Goal: Task Accomplishment & Management: Use online tool/utility

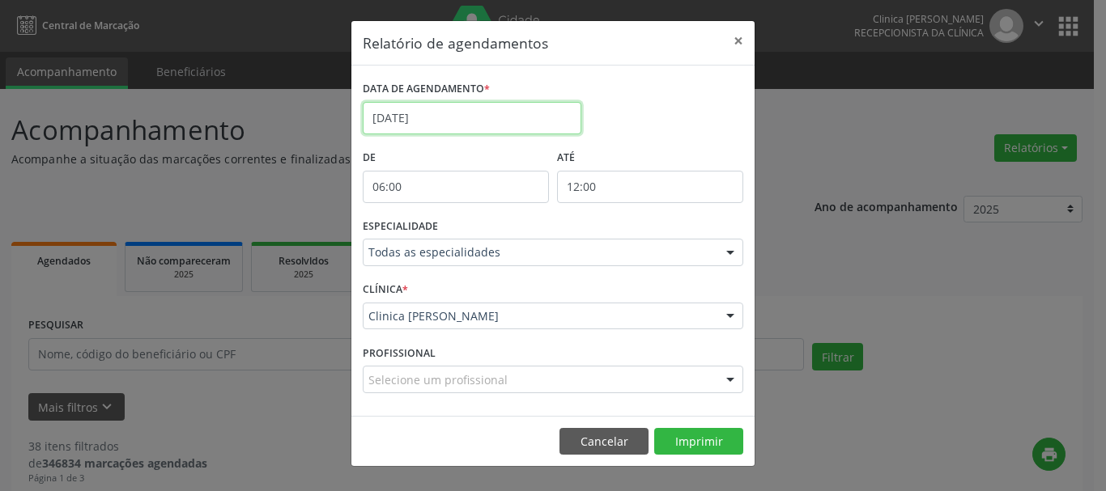
click at [533, 107] on input "[DATE]" at bounding box center [472, 118] width 219 height 32
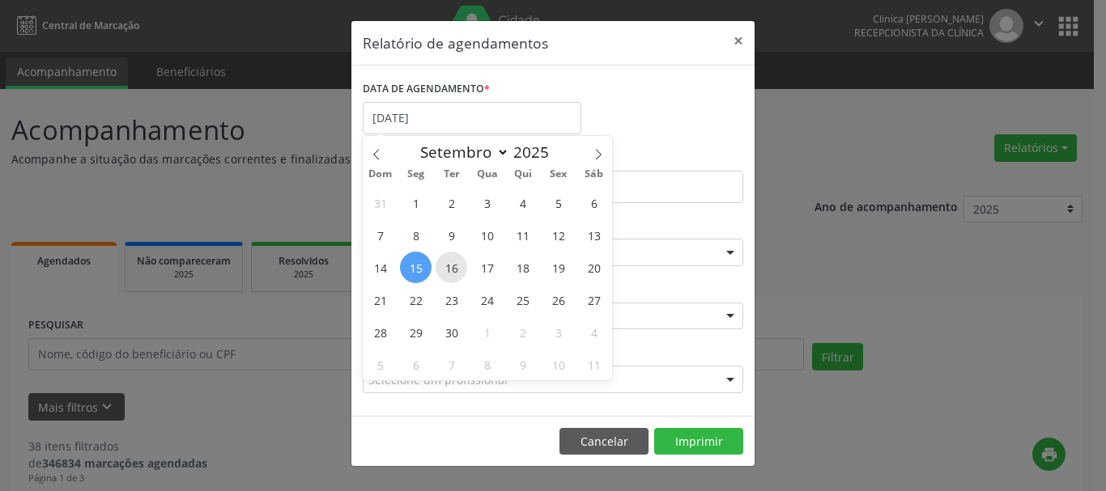
click at [450, 270] on span "16" at bounding box center [451, 268] width 32 height 32
type input "[DATE]"
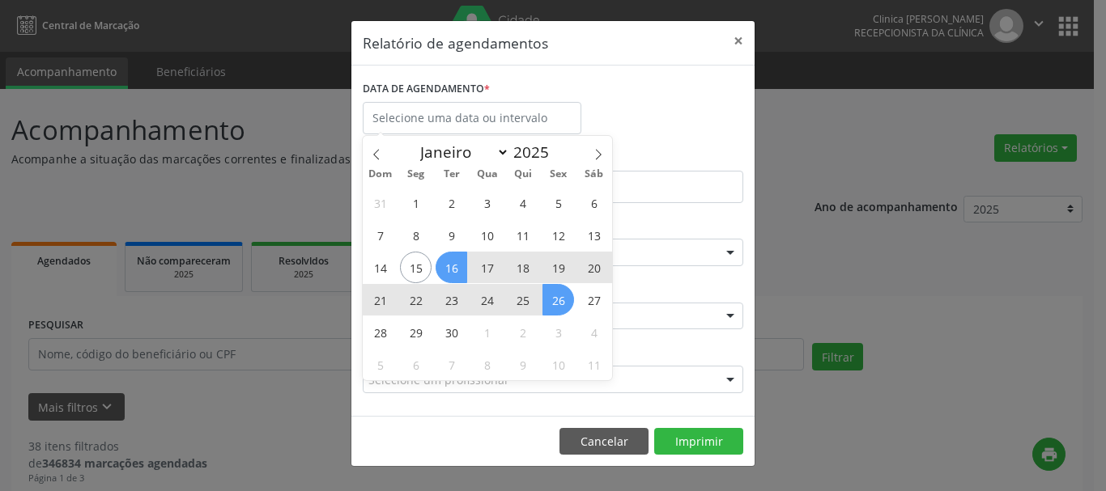
click at [738, 320] on div at bounding box center [730, 318] width 24 height 28
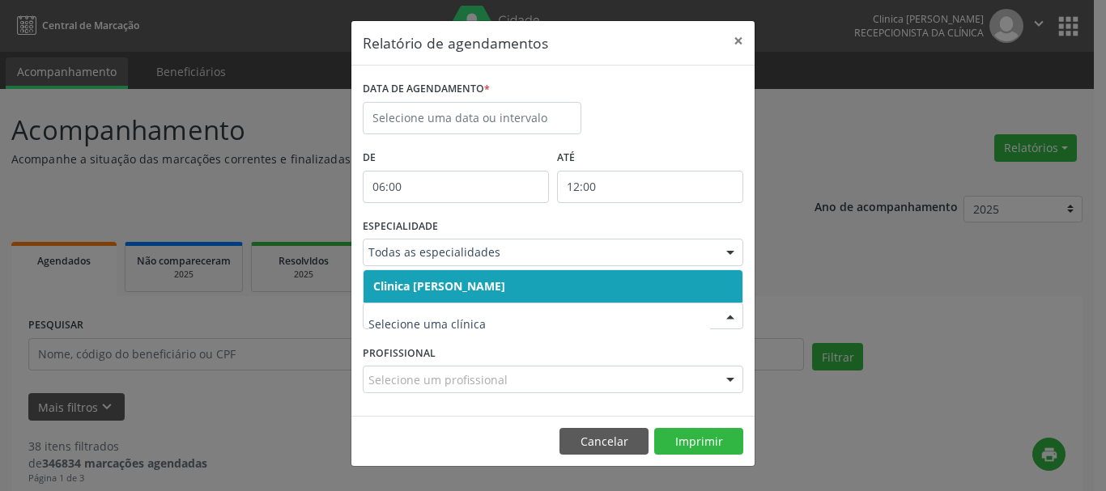
drag, startPoint x: 433, startPoint y: 283, endPoint x: 622, endPoint y: 270, distance: 189.8
click at [436, 282] on span "Clinica [PERSON_NAME]" at bounding box center [439, 285] width 132 height 15
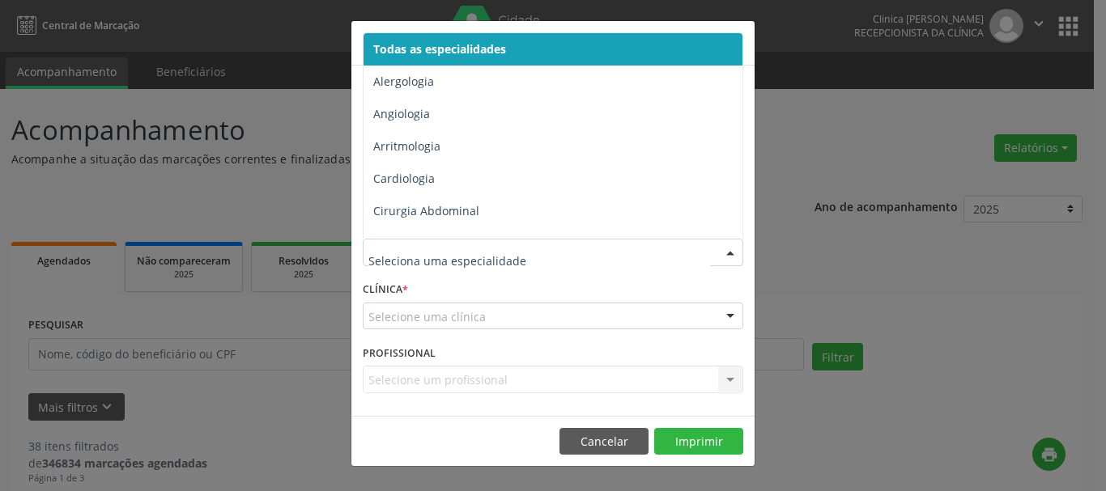
click at [445, 57] on span "Todas as especialidades" at bounding box center [553, 49] width 381 height 32
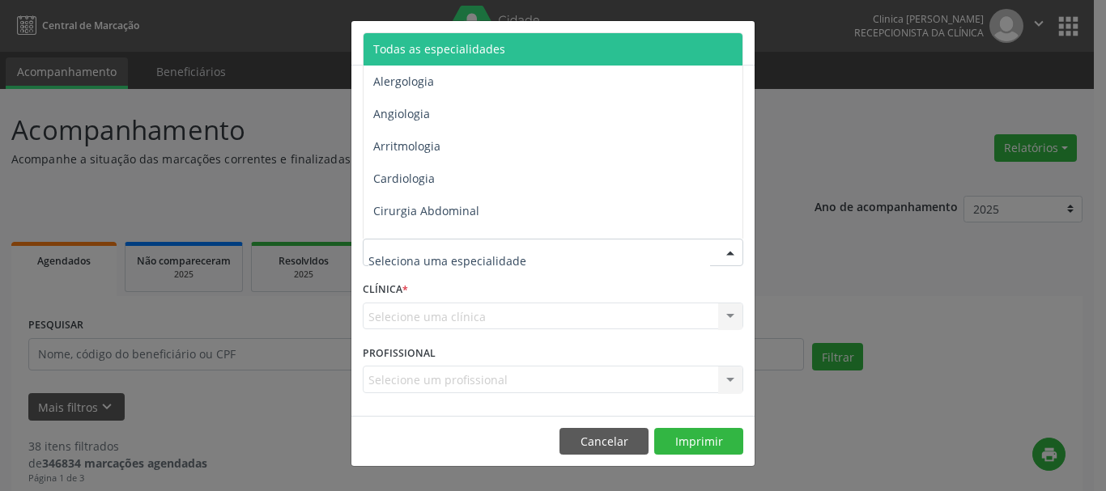
click at [465, 55] on span "Todas as especialidades" at bounding box center [439, 48] width 132 height 15
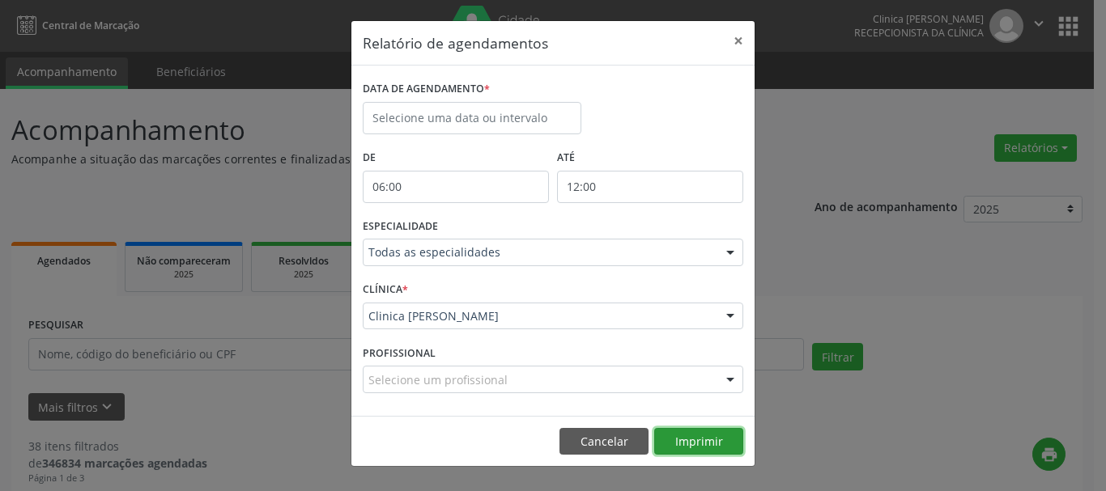
drag, startPoint x: 703, startPoint y: 435, endPoint x: 719, endPoint y: 417, distance: 24.7
click at [703, 435] on button "Imprimir" at bounding box center [698, 442] width 89 height 28
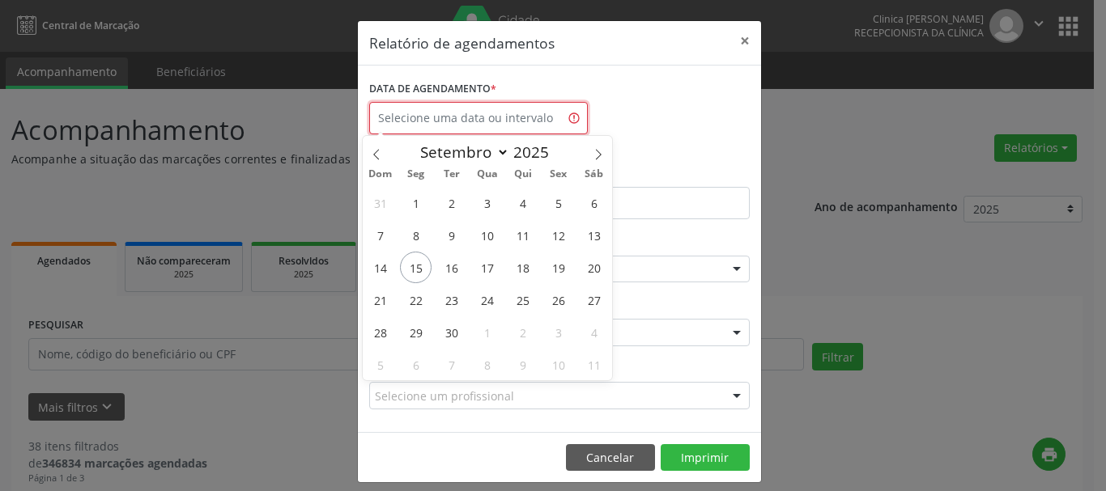
drag, startPoint x: 475, startPoint y: 129, endPoint x: 587, endPoint y: 28, distance: 151.2
click at [473, 129] on input "text" at bounding box center [478, 118] width 219 height 32
click at [423, 261] on span "15" at bounding box center [416, 268] width 32 height 32
type input "[DATE]"
select select "8"
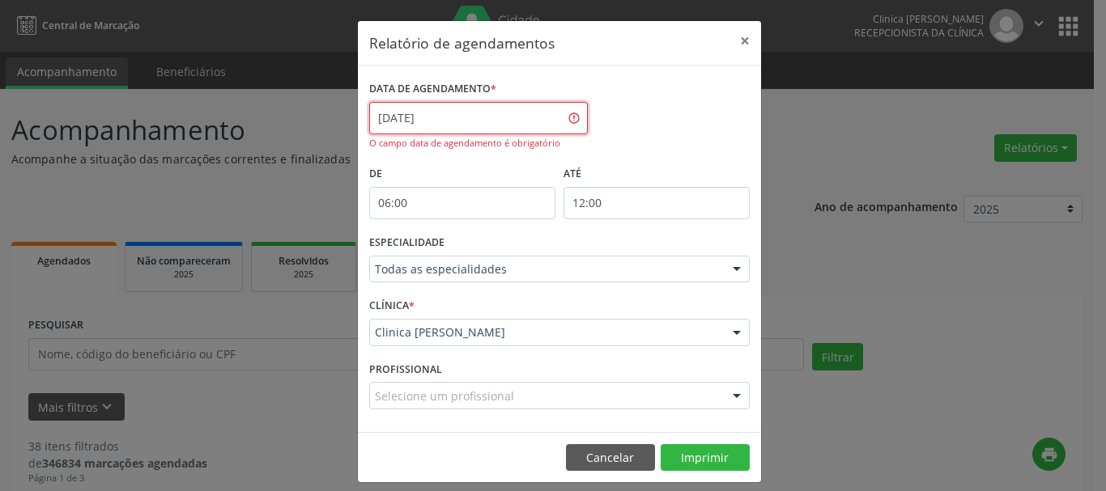
click at [486, 129] on input "[DATE]" at bounding box center [478, 118] width 219 height 32
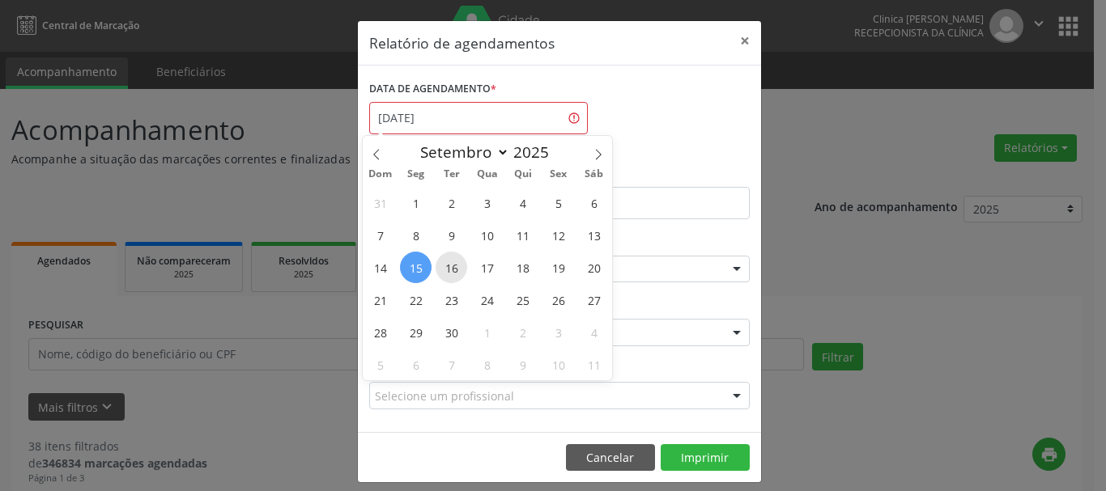
click at [453, 274] on span "16" at bounding box center [451, 268] width 32 height 32
type input "[DATE]"
click at [453, 274] on span "16" at bounding box center [451, 268] width 32 height 32
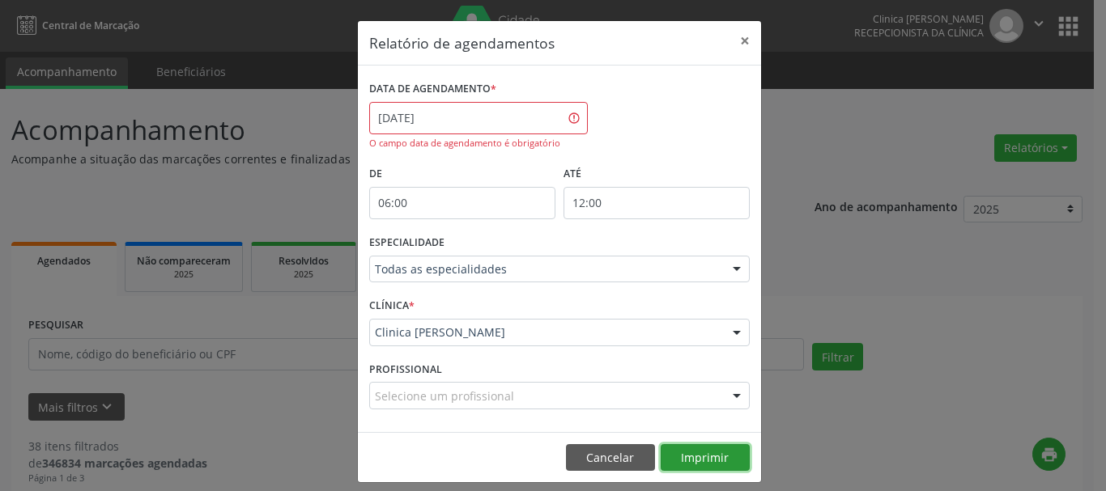
click at [689, 461] on button "Imprimir" at bounding box center [704, 458] width 89 height 28
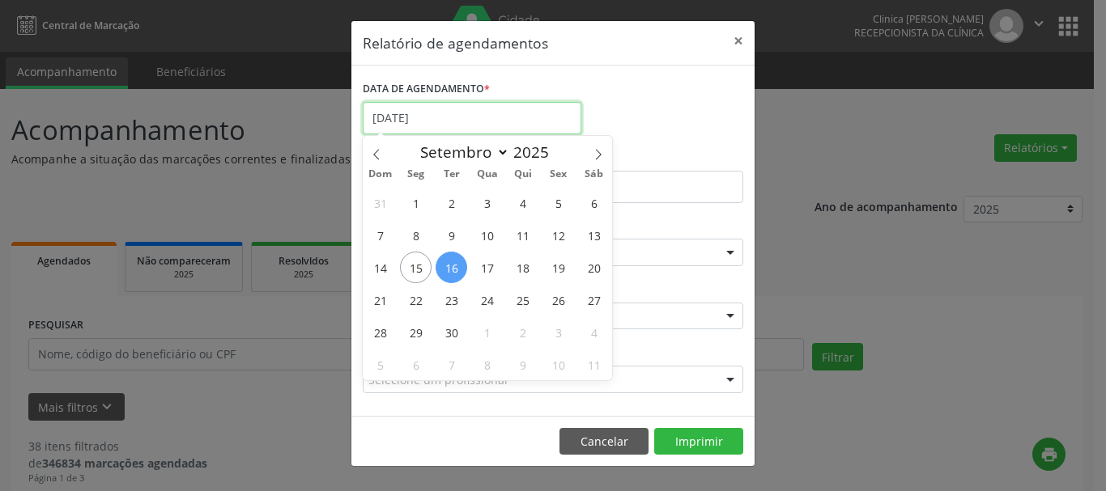
click at [478, 114] on input "[DATE]" at bounding box center [472, 118] width 219 height 32
click at [486, 270] on span "17" at bounding box center [487, 268] width 32 height 32
type input "17/09/2025"
click at [486, 270] on span "17" at bounding box center [487, 268] width 32 height 32
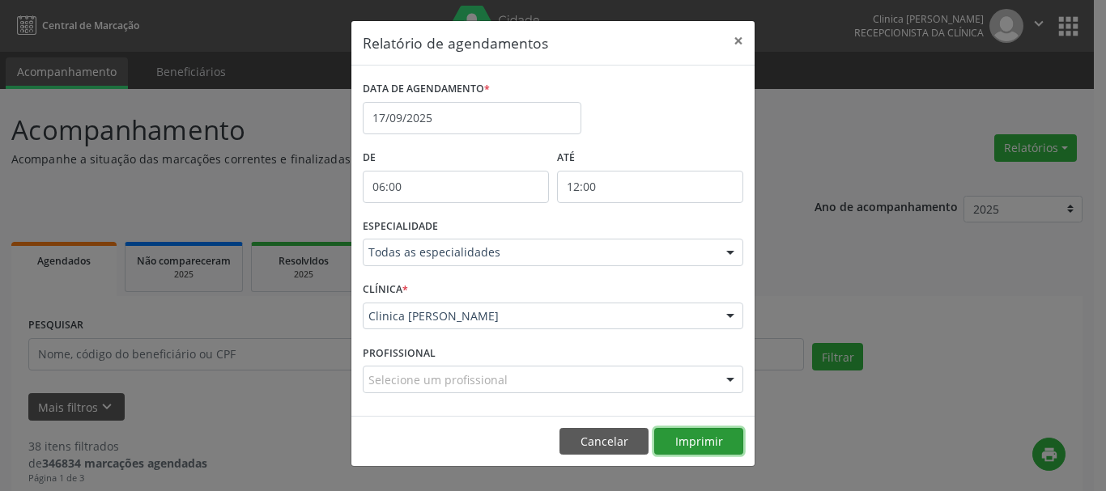
click at [700, 435] on button "Imprimir" at bounding box center [698, 442] width 89 height 28
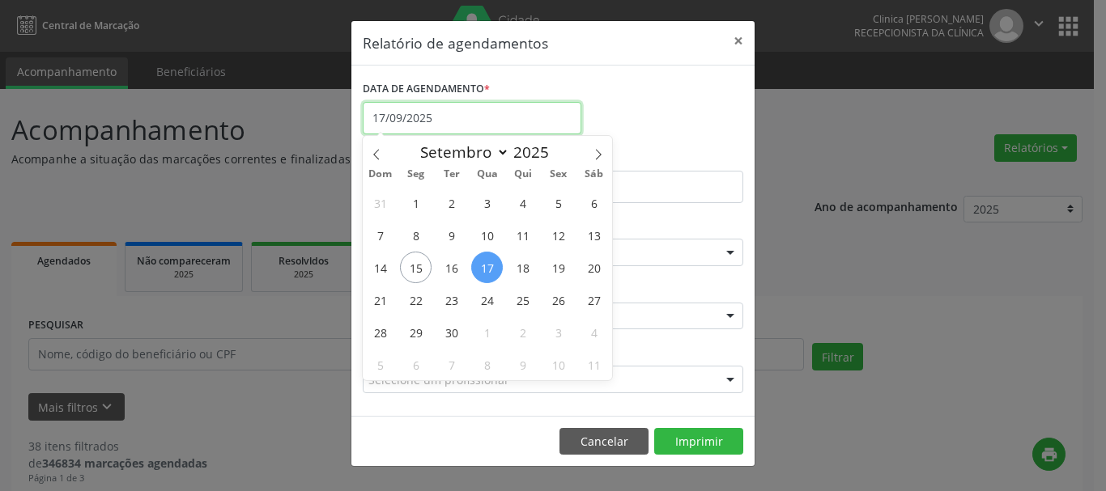
click at [523, 115] on input "17/09/2025" at bounding box center [472, 118] width 219 height 32
click at [519, 269] on span "18" at bounding box center [523, 268] width 32 height 32
type input "[DATE]"
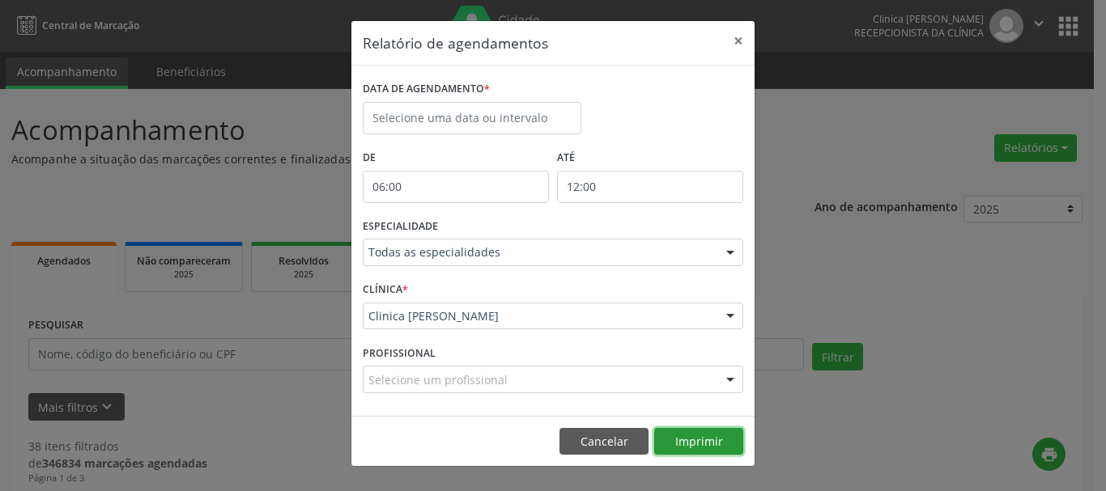
drag, startPoint x: 701, startPoint y: 438, endPoint x: 915, endPoint y: 350, distance: 231.6
click at [699, 435] on button "Imprimir" at bounding box center [698, 442] width 89 height 28
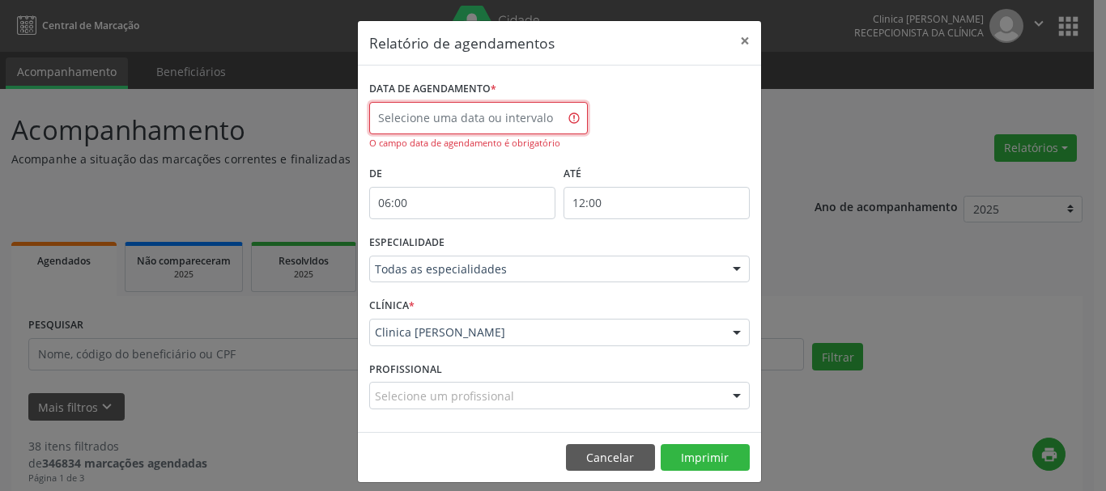
drag, startPoint x: 430, startPoint y: 113, endPoint x: 488, endPoint y: 216, distance: 118.2
click at [431, 112] on input "text" at bounding box center [478, 118] width 219 height 32
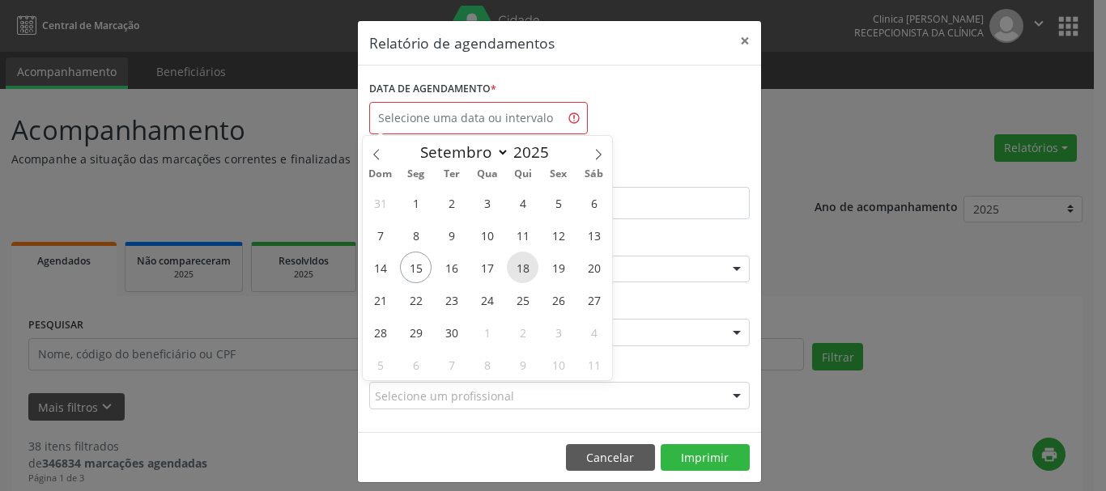
click at [517, 269] on span "18" at bounding box center [523, 268] width 32 height 32
type input "[DATE]"
click at [517, 269] on span "18" at bounding box center [523, 268] width 32 height 32
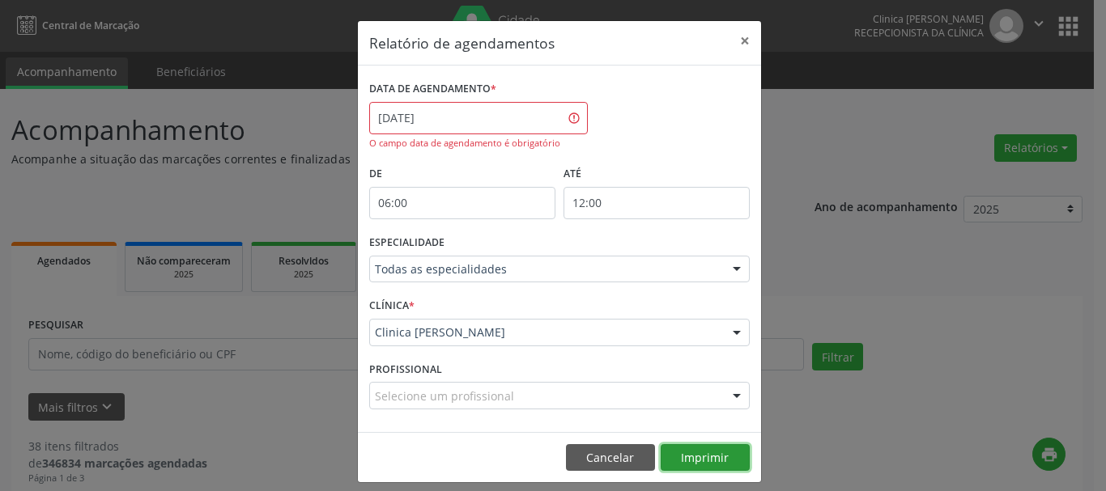
click at [715, 448] on button "Imprimir" at bounding box center [704, 458] width 89 height 28
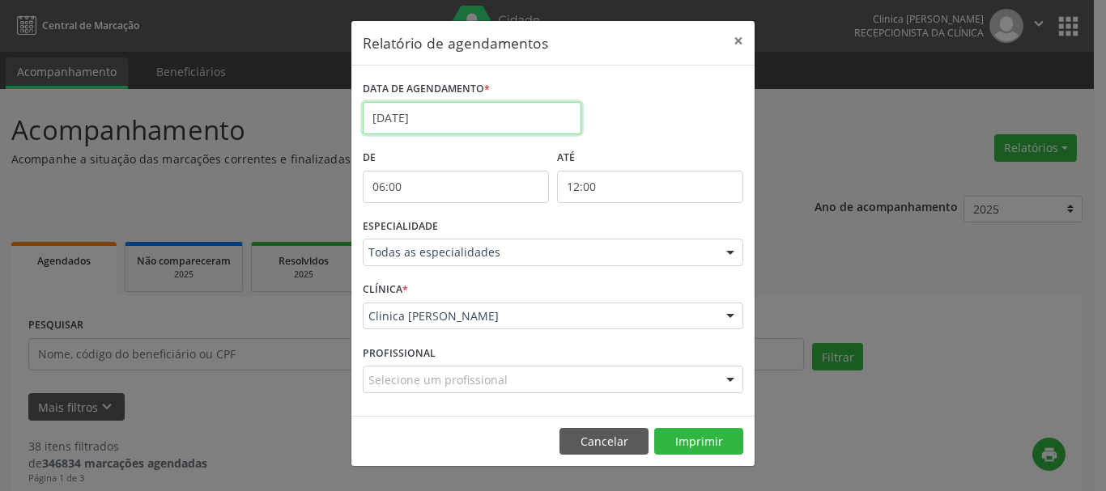
click at [527, 116] on input "[DATE]" at bounding box center [472, 118] width 219 height 32
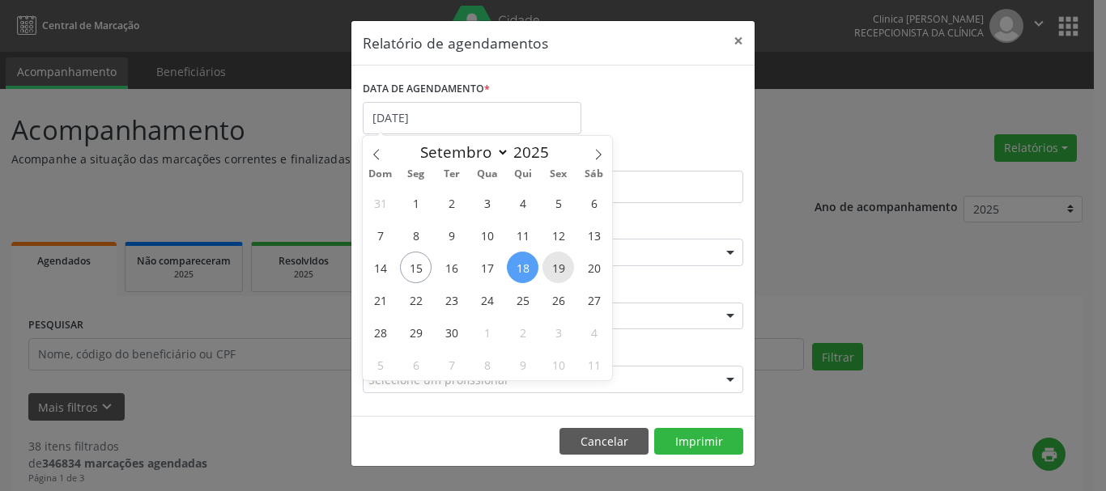
click at [559, 265] on span "19" at bounding box center [558, 268] width 32 height 32
type input "[DATE]"
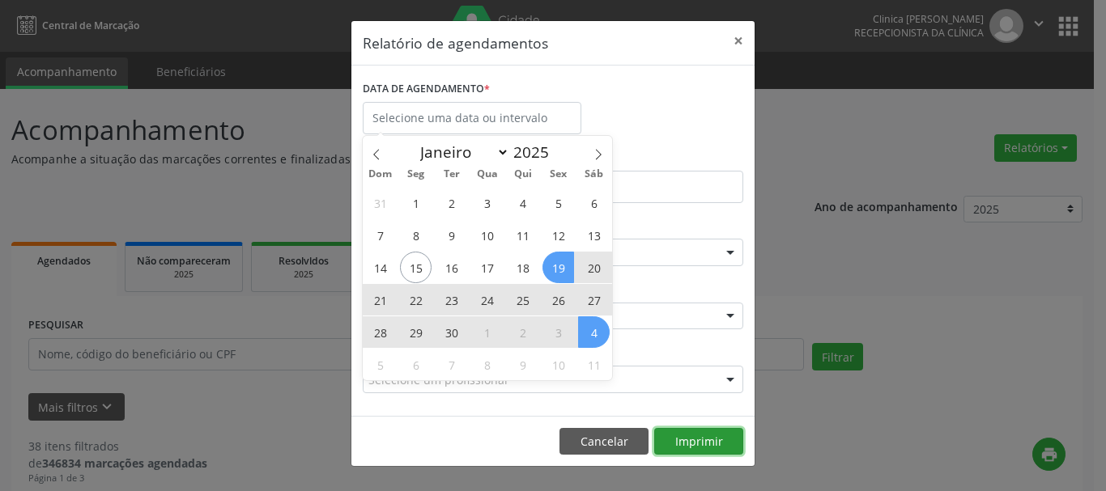
click at [702, 445] on button "Imprimir" at bounding box center [698, 442] width 89 height 28
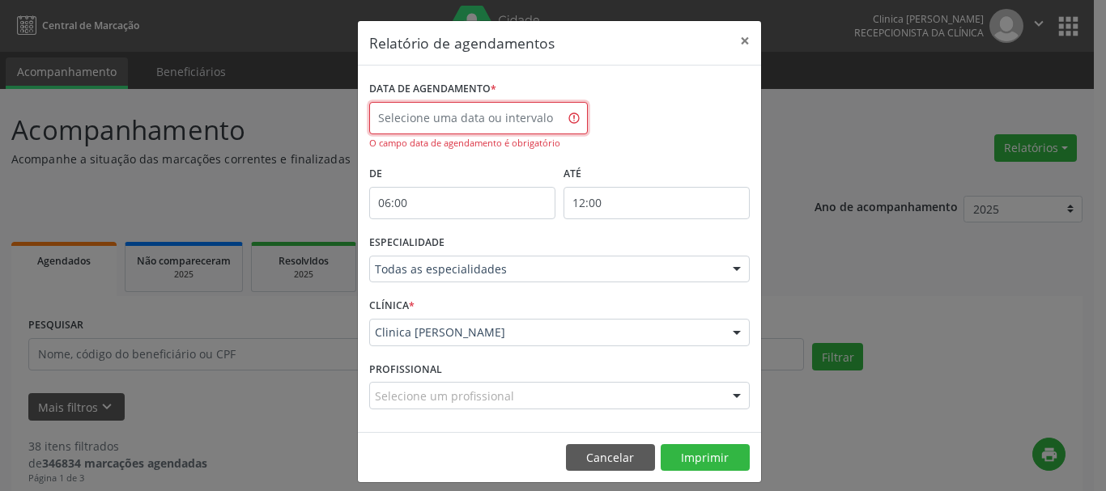
click at [496, 114] on input "text" at bounding box center [478, 118] width 219 height 32
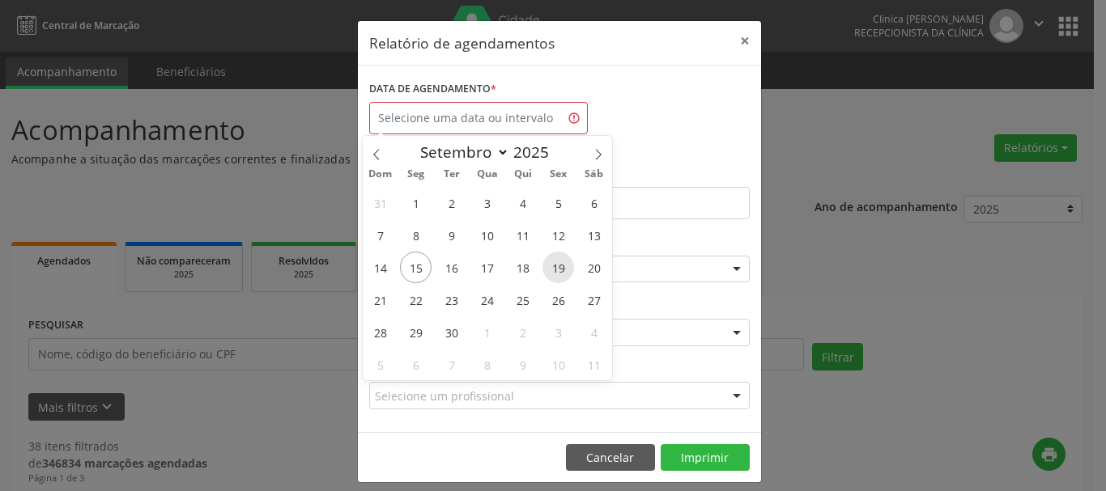
click at [557, 271] on span "19" at bounding box center [558, 268] width 32 height 32
type input "[DATE]"
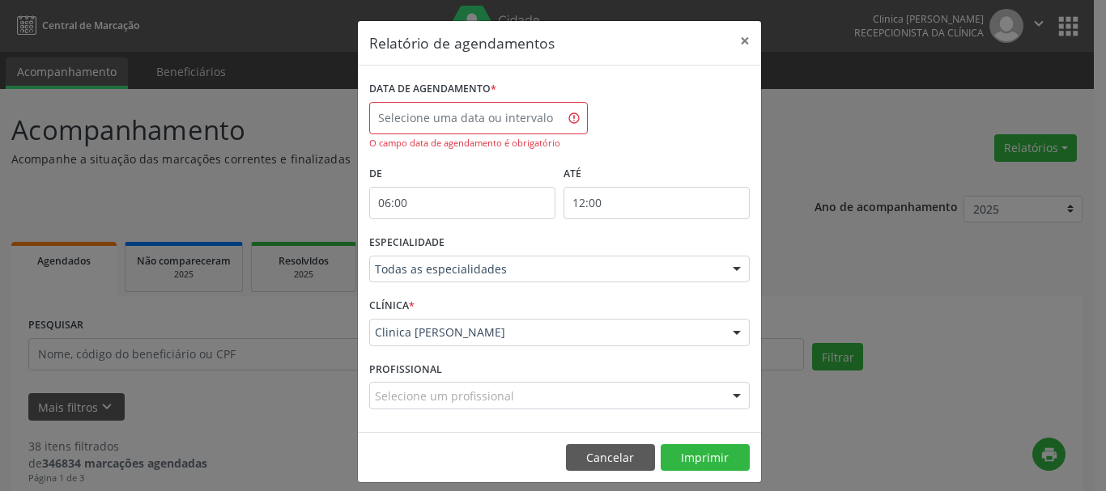
drag, startPoint x: 707, startPoint y: 477, endPoint x: 704, endPoint y: 463, distance: 14.0
click at [707, 476] on footer "Cancelar Imprimir" at bounding box center [559, 457] width 403 height 51
drag, startPoint x: 702, startPoint y: 461, endPoint x: 691, endPoint y: 455, distance: 12.4
click at [700, 460] on button "Imprimir" at bounding box center [704, 458] width 89 height 28
click at [508, 117] on input "text" at bounding box center [478, 118] width 219 height 32
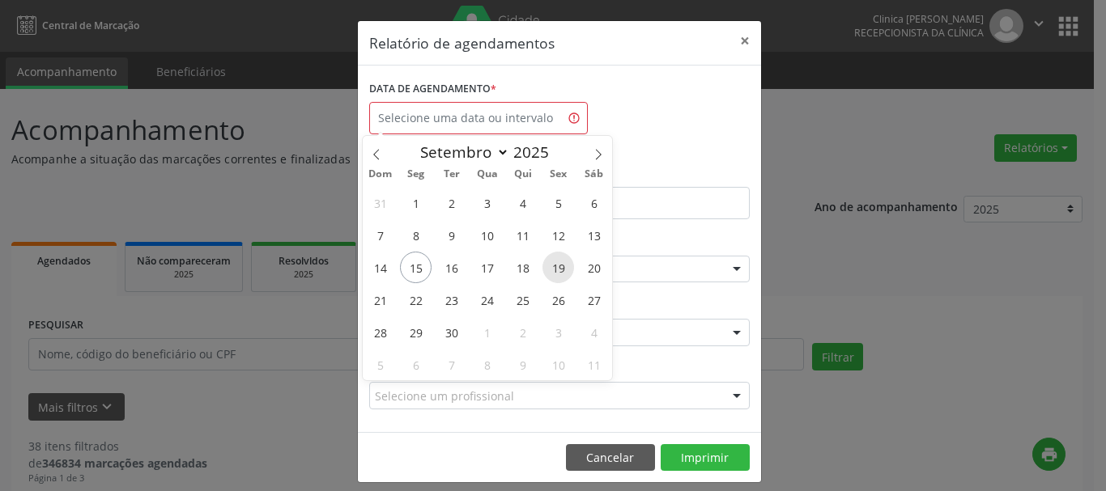
click at [560, 266] on span "19" at bounding box center [558, 268] width 32 height 32
type input "[DATE]"
click at [560, 266] on span "19" at bounding box center [558, 268] width 32 height 32
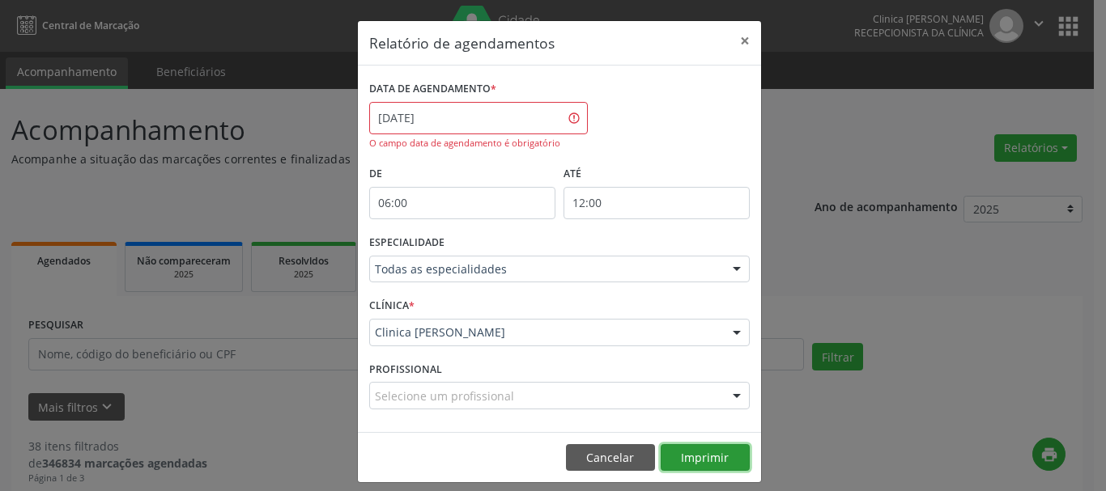
click at [682, 459] on button "Imprimir" at bounding box center [704, 458] width 89 height 28
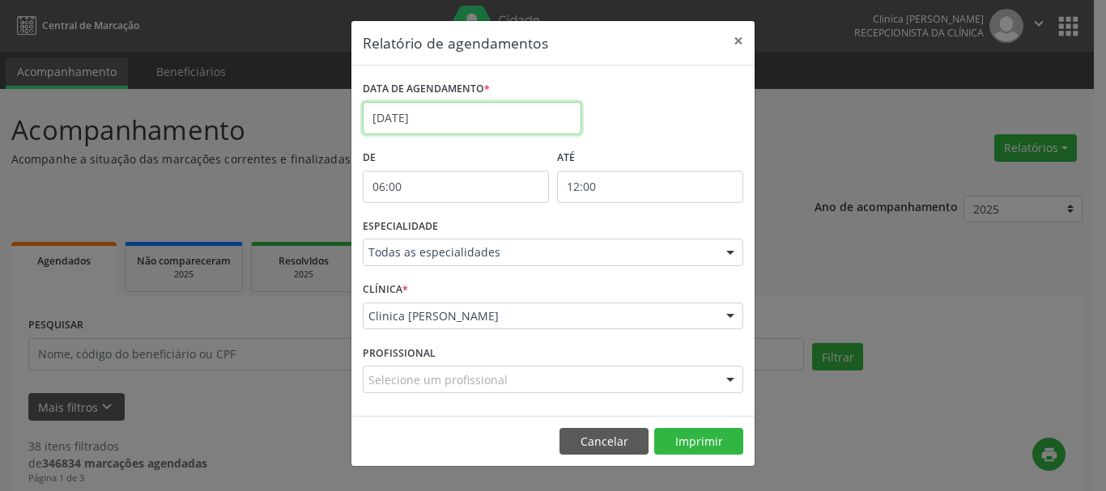
click at [435, 120] on input "[DATE]" at bounding box center [472, 118] width 219 height 32
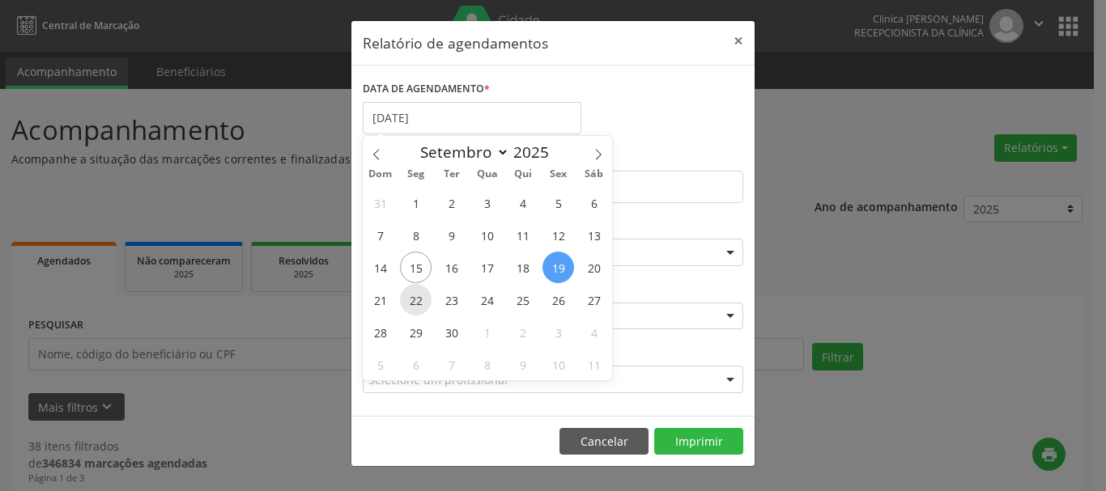
click at [418, 302] on span "22" at bounding box center [416, 300] width 32 height 32
type input "22/09/2025"
click at [418, 302] on span "22" at bounding box center [416, 300] width 32 height 32
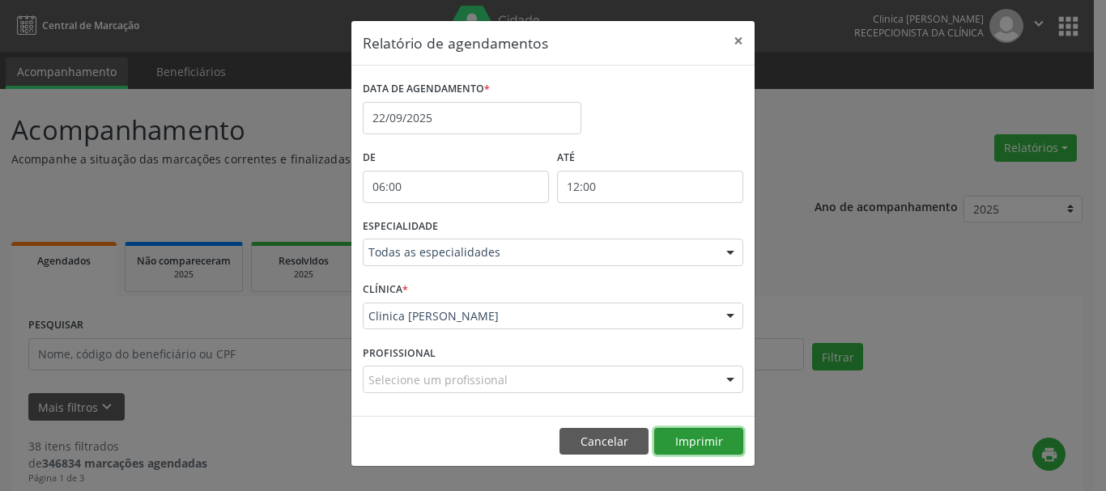
click at [688, 442] on button "Imprimir" at bounding box center [698, 442] width 89 height 28
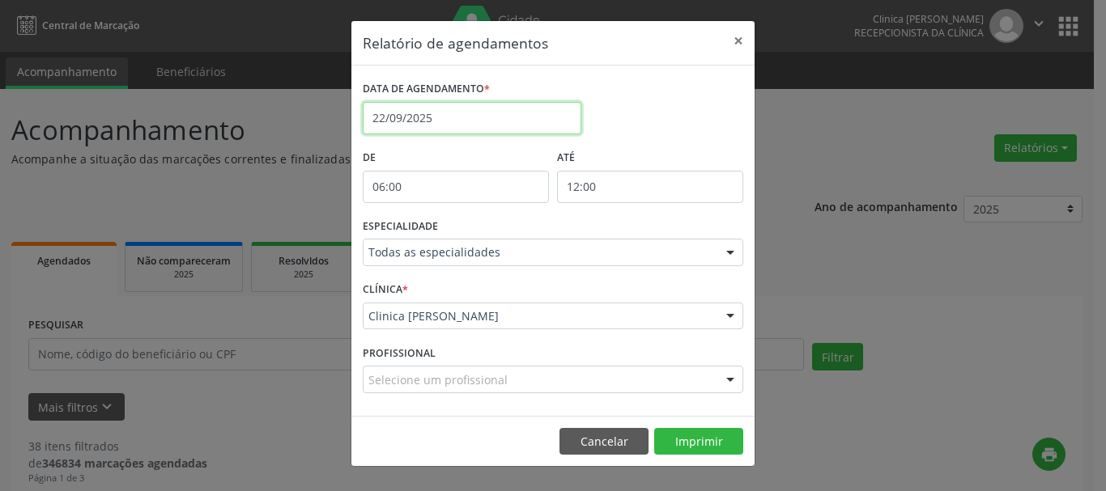
click at [491, 117] on input "22/09/2025" at bounding box center [472, 118] width 219 height 32
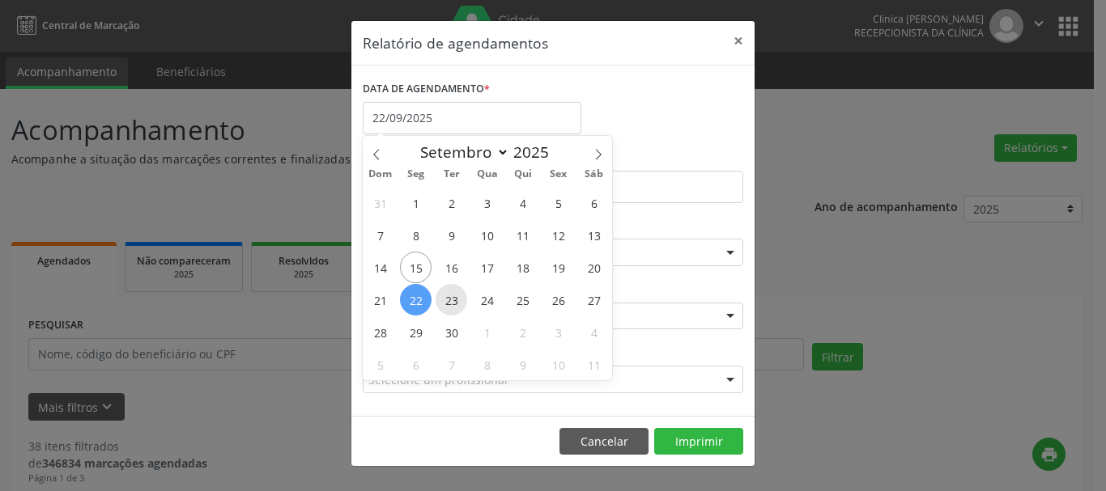
click at [453, 297] on span "23" at bounding box center [451, 300] width 32 height 32
type input "23/09/2025"
click at [447, 296] on span "23" at bounding box center [451, 300] width 32 height 32
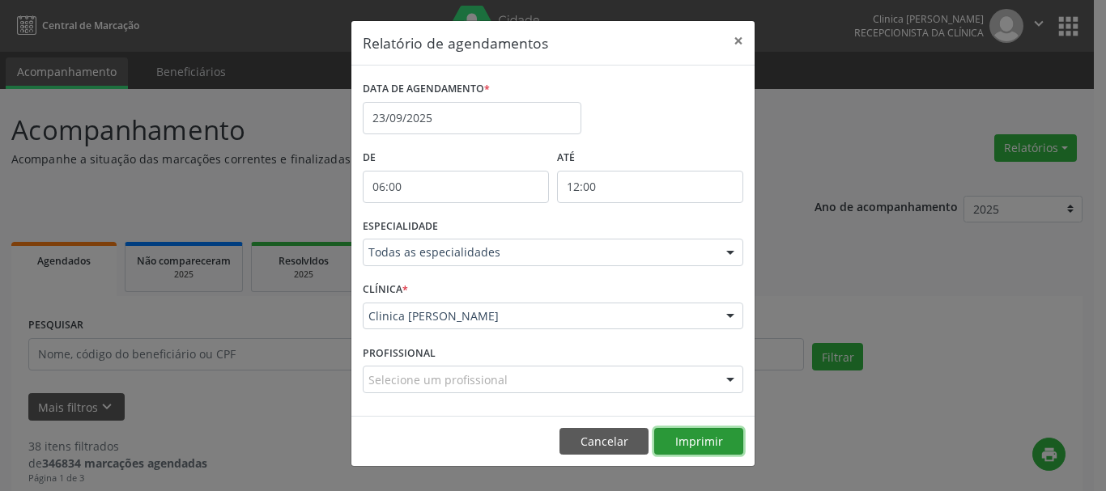
click at [722, 432] on button "Imprimir" at bounding box center [698, 442] width 89 height 28
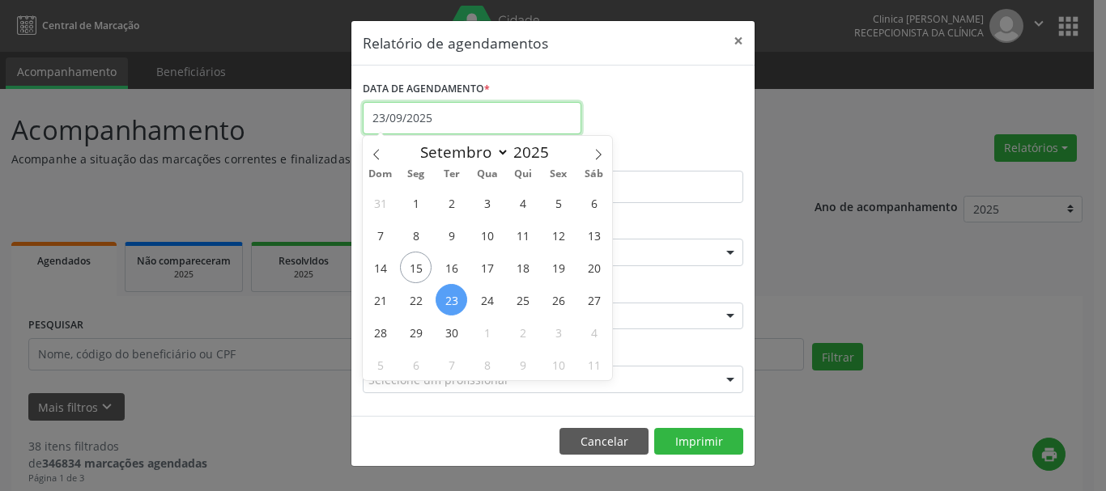
click at [493, 112] on input "23/09/2025" at bounding box center [472, 118] width 219 height 32
click at [482, 301] on span "24" at bounding box center [487, 300] width 32 height 32
type input "[DATE]"
click at [482, 301] on span "24" at bounding box center [487, 300] width 32 height 32
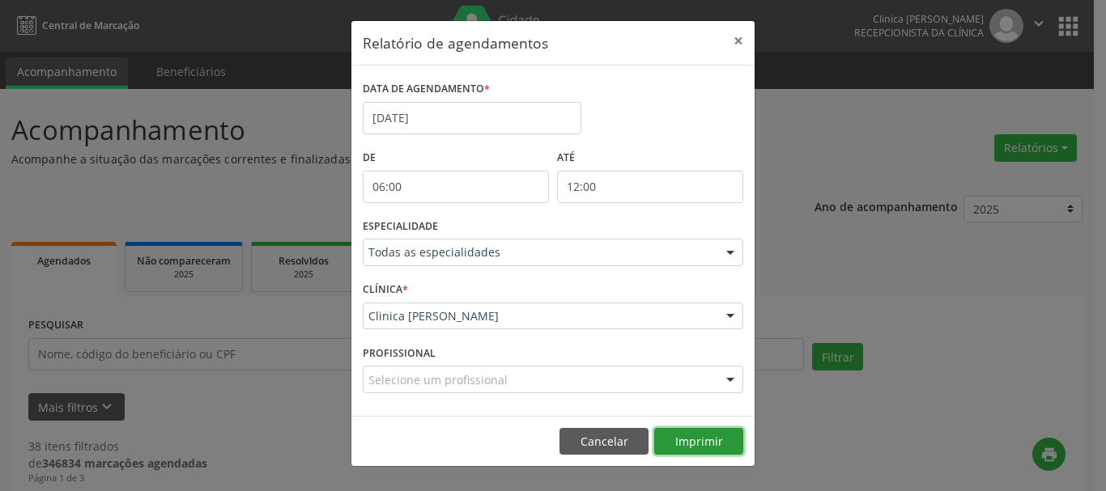
click at [704, 445] on button "Imprimir" at bounding box center [698, 442] width 89 height 28
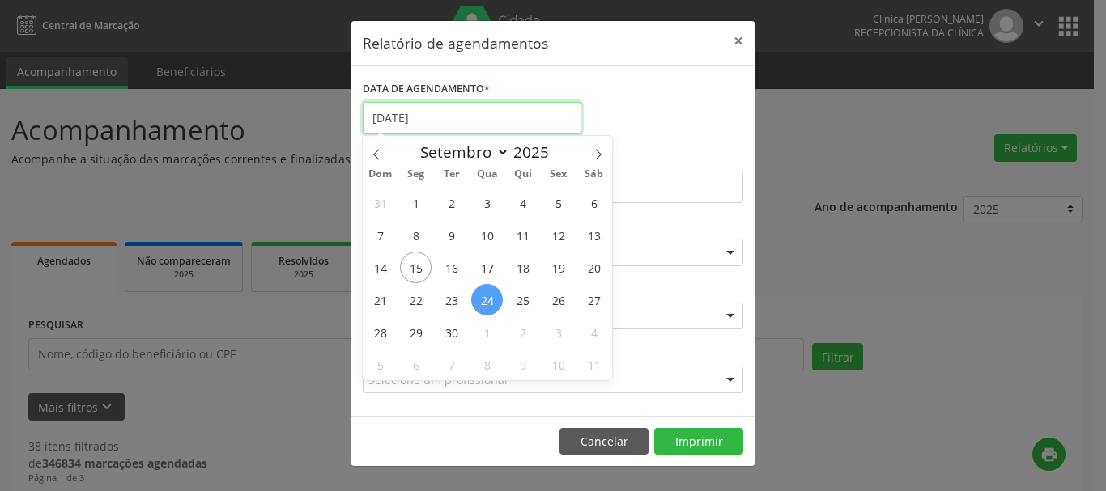
click at [514, 126] on input "[DATE]" at bounding box center [472, 118] width 219 height 32
click at [525, 301] on span "25" at bounding box center [523, 300] width 32 height 32
type input "25/09/2025"
click at [525, 301] on span "25" at bounding box center [523, 300] width 32 height 32
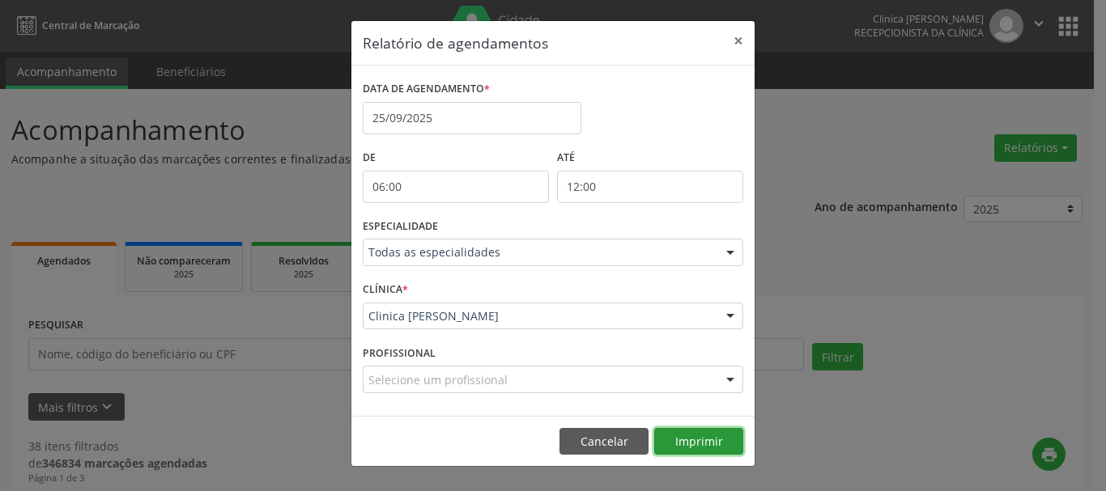
click at [702, 440] on button "Imprimir" at bounding box center [698, 442] width 89 height 28
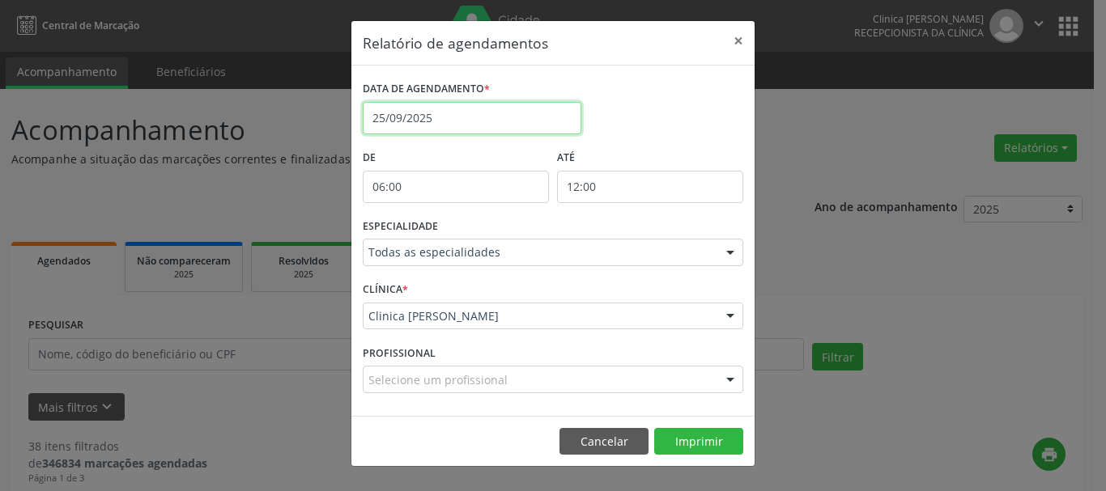
click at [540, 117] on input "25/09/2025" at bounding box center [472, 118] width 219 height 32
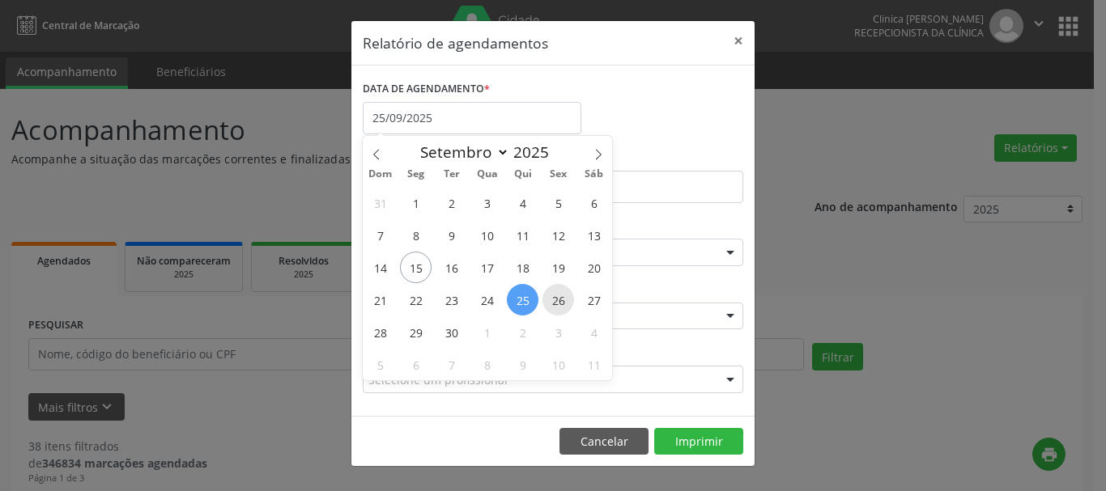
click at [560, 301] on span "26" at bounding box center [558, 300] width 32 height 32
type input "[DATE]"
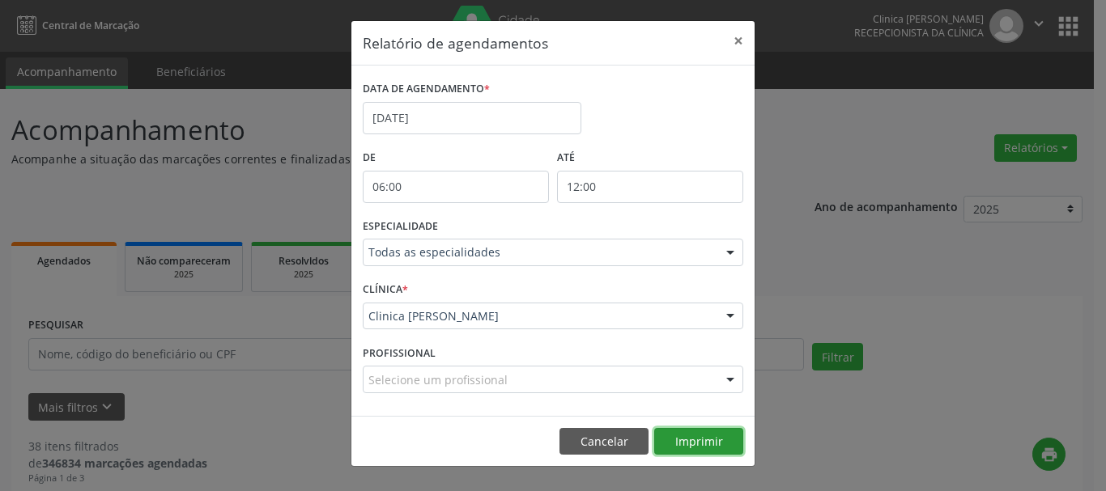
click at [686, 442] on button "Imprimir" at bounding box center [698, 442] width 89 height 28
click at [741, 41] on button "×" at bounding box center [738, 41] width 32 height 40
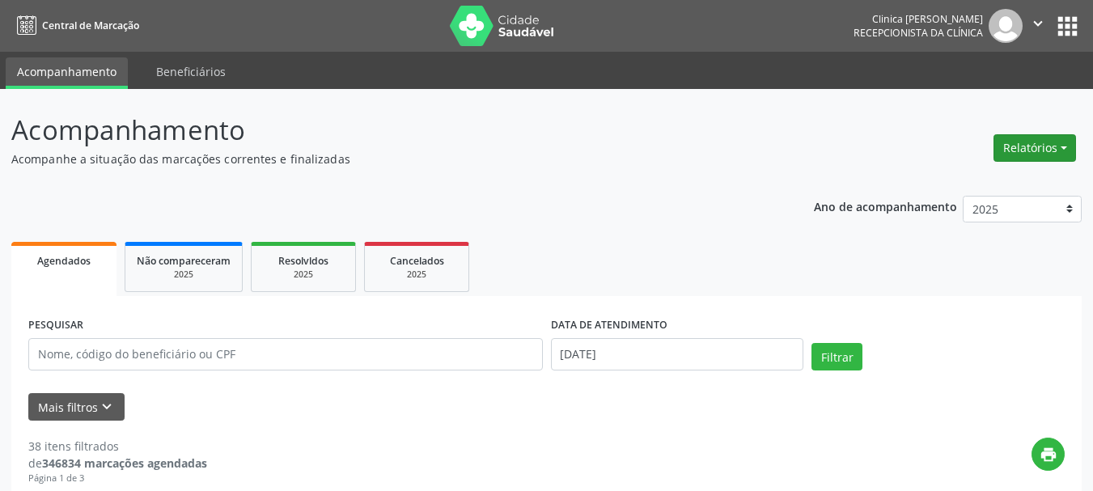
drag, startPoint x: 1051, startPoint y: 155, endPoint x: 942, endPoint y: 180, distance: 111.3
click at [1048, 155] on button "Relatórios" at bounding box center [1035, 148] width 83 height 28
click at [939, 187] on link "Agendamentos" at bounding box center [990, 183] width 174 height 23
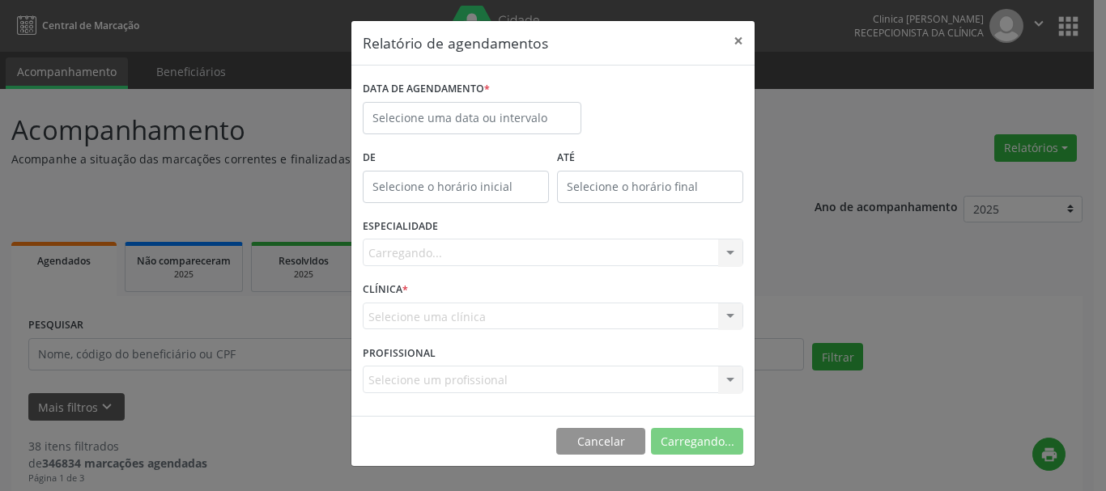
drag, startPoint x: 939, startPoint y: 187, endPoint x: 501, endPoint y: 233, distance: 440.3
click at [926, 189] on div "Relatório de agendamentos × DATA DE AGENDAMENTO * De ATÉ ESPECIALIDADE [GEOGRAP…" at bounding box center [553, 245] width 1106 height 491
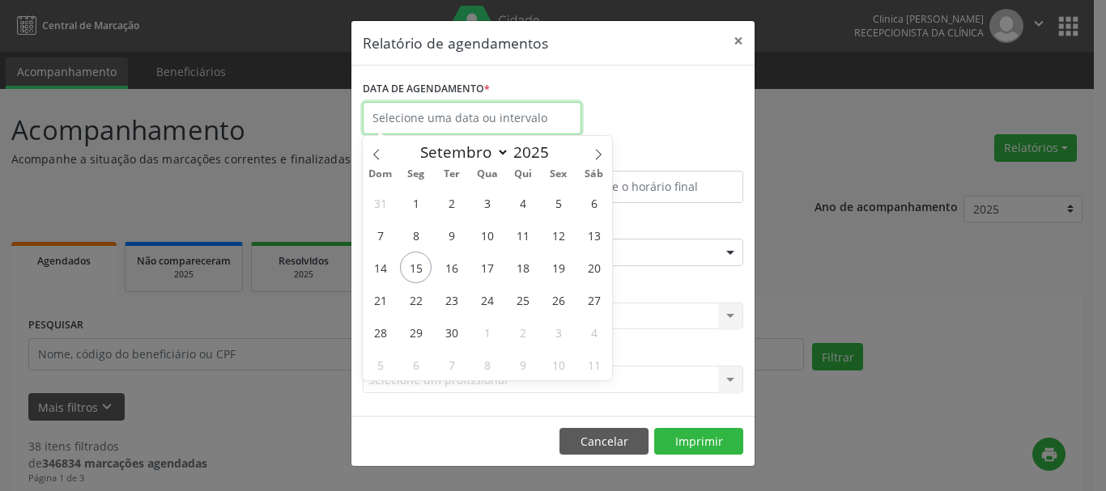
drag, startPoint x: 481, startPoint y: 124, endPoint x: 469, endPoint y: 227, distance: 103.5
click at [481, 122] on input "text" at bounding box center [472, 118] width 219 height 32
click at [414, 271] on span "15" at bounding box center [416, 268] width 32 height 32
type input "[DATE]"
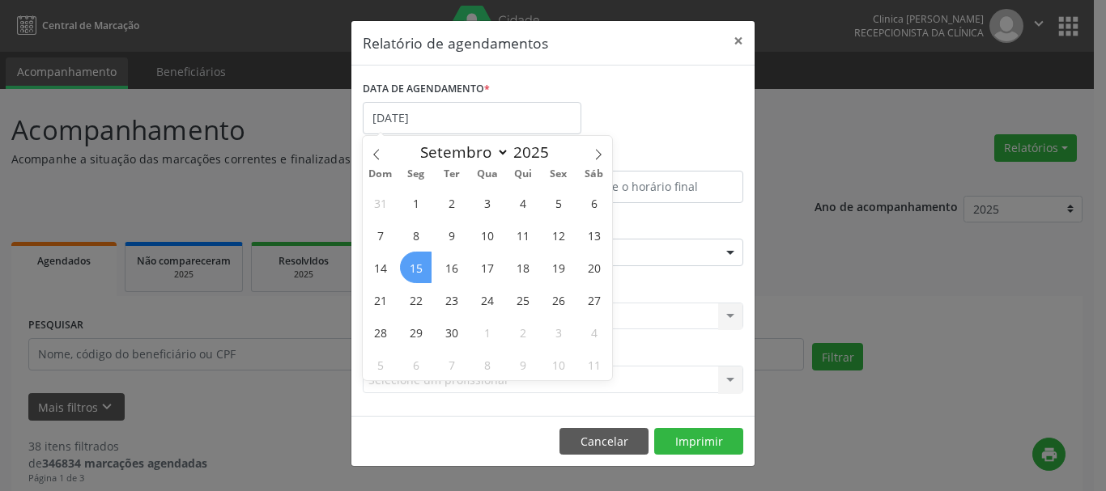
drag, startPoint x: 414, startPoint y: 271, endPoint x: 434, endPoint y: 225, distance: 50.1
click at [414, 269] on span "15" at bounding box center [416, 268] width 32 height 32
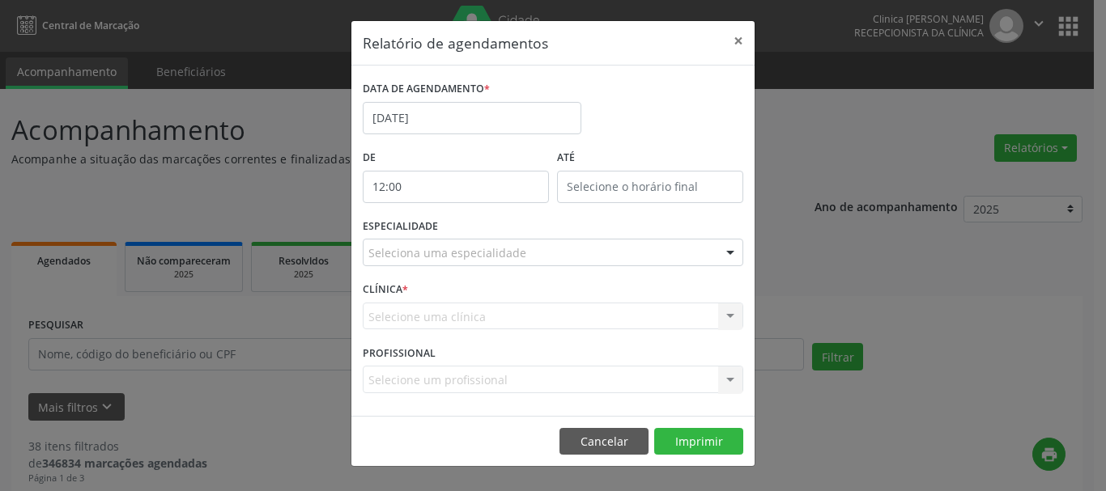
click at [465, 193] on input "12:00" at bounding box center [456, 187] width 186 height 32
click at [480, 232] on span at bounding box center [478, 230] width 11 height 16
type input "11:00"
type input "11"
click at [480, 232] on span at bounding box center [478, 230] width 11 height 16
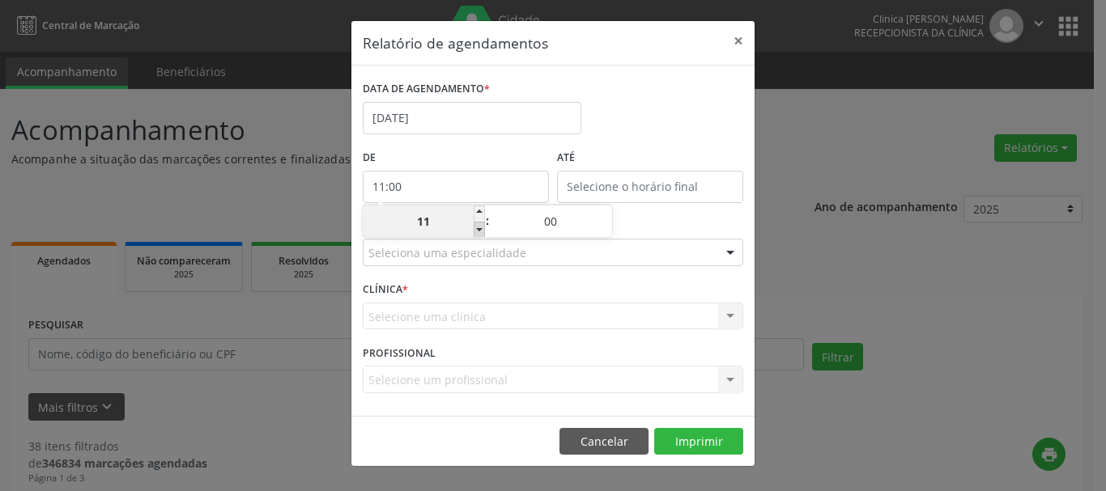
type input "10:00"
type input "10"
click at [480, 232] on span at bounding box center [478, 230] width 11 height 16
type input "09:00"
type input "09"
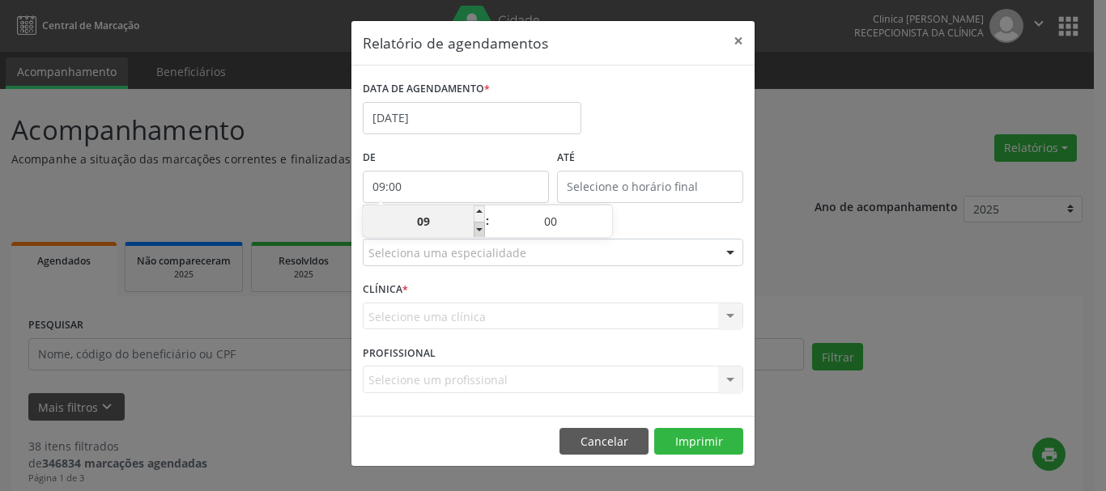
click at [480, 232] on span at bounding box center [478, 230] width 11 height 16
type input "08:00"
type input "08"
click at [480, 232] on span at bounding box center [478, 230] width 11 height 16
type input "07:00"
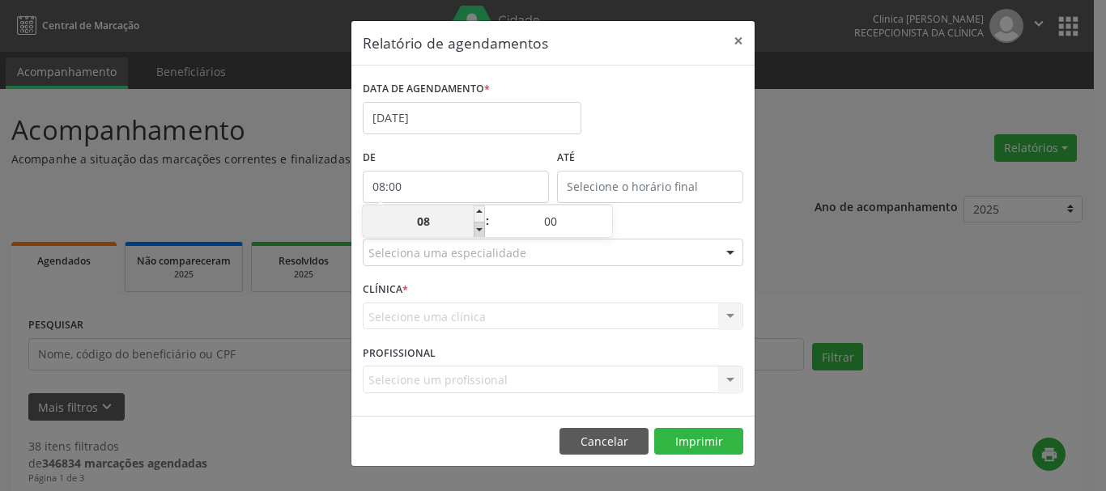
type input "07"
click at [480, 232] on span at bounding box center [478, 230] width 11 height 16
type input "06:00"
type input "06"
type input "12:00"
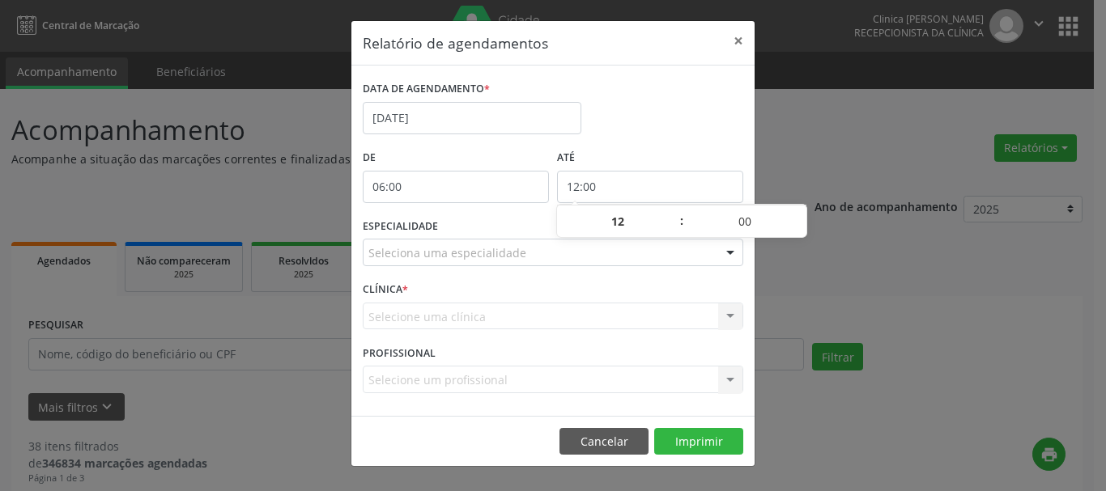
click at [643, 189] on input "12:00" at bounding box center [650, 187] width 186 height 32
drag, startPoint x: 645, startPoint y: 233, endPoint x: 592, endPoint y: 257, distance: 58.3
click at [644, 231] on input "12" at bounding box center [618, 222] width 122 height 32
drag, startPoint x: 591, startPoint y: 257, endPoint x: 478, endPoint y: 98, distance: 194.9
click at [590, 257] on div "Seleciona uma especialidade" at bounding box center [553, 253] width 380 height 28
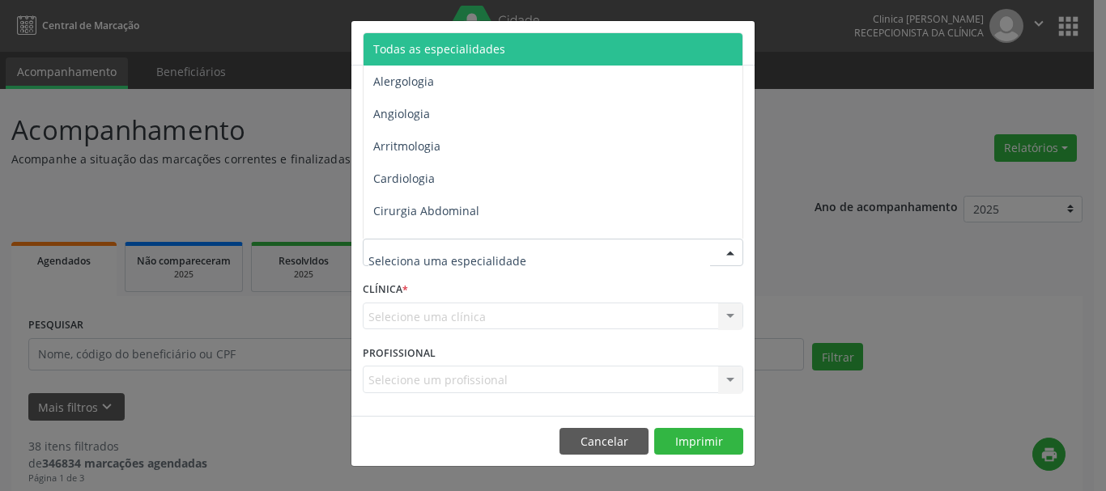
drag, startPoint x: 469, startPoint y: 54, endPoint x: 698, endPoint y: 203, distance: 273.2
click at [471, 53] on span "Todas as especialidades" at bounding box center [439, 48] width 132 height 15
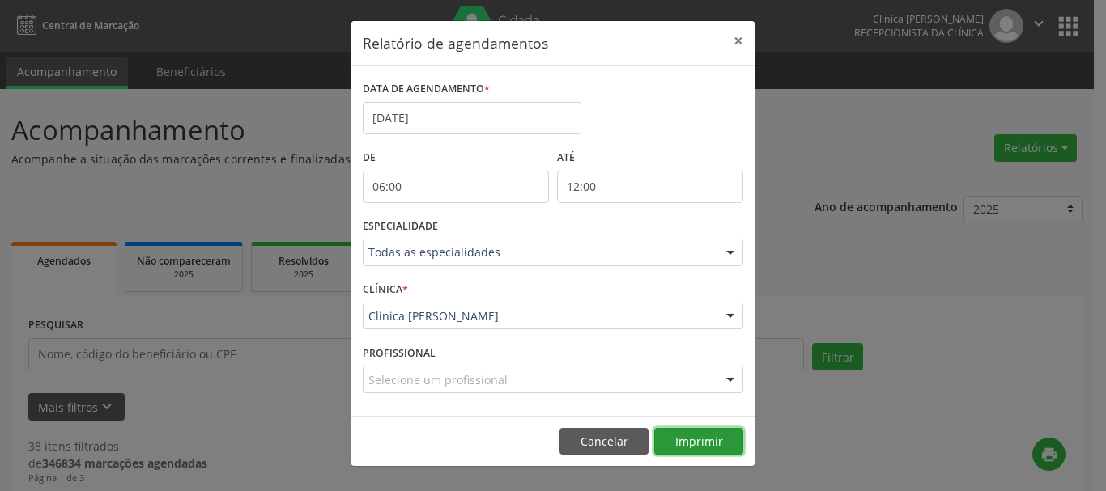
drag, startPoint x: 711, startPoint y: 439, endPoint x: 699, endPoint y: 427, distance: 17.2
click at [704, 430] on button "Imprimir" at bounding box center [698, 442] width 89 height 28
drag, startPoint x: 739, startPoint y: 45, endPoint x: 443, endPoint y: 155, distance: 316.3
click at [739, 40] on button "×" at bounding box center [738, 41] width 32 height 40
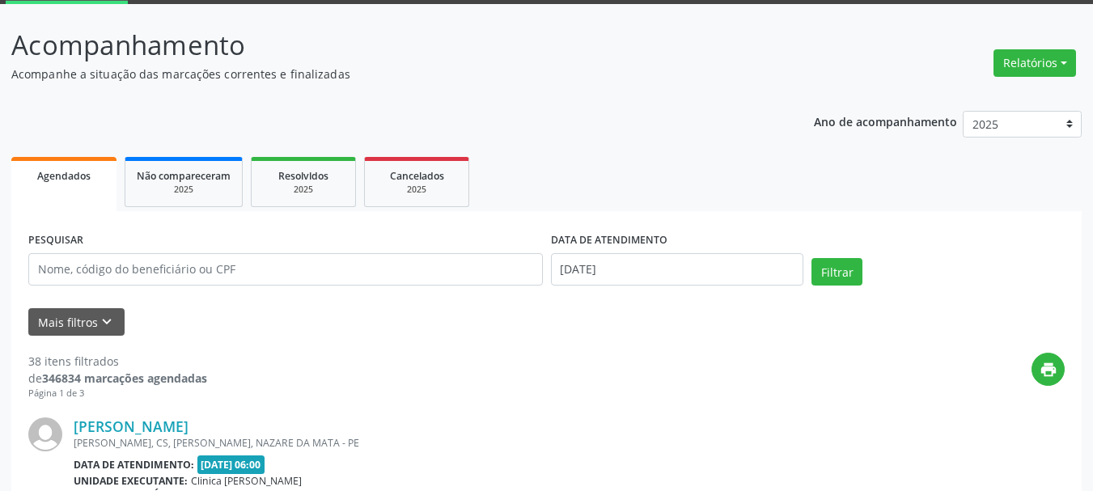
scroll to position [162, 0]
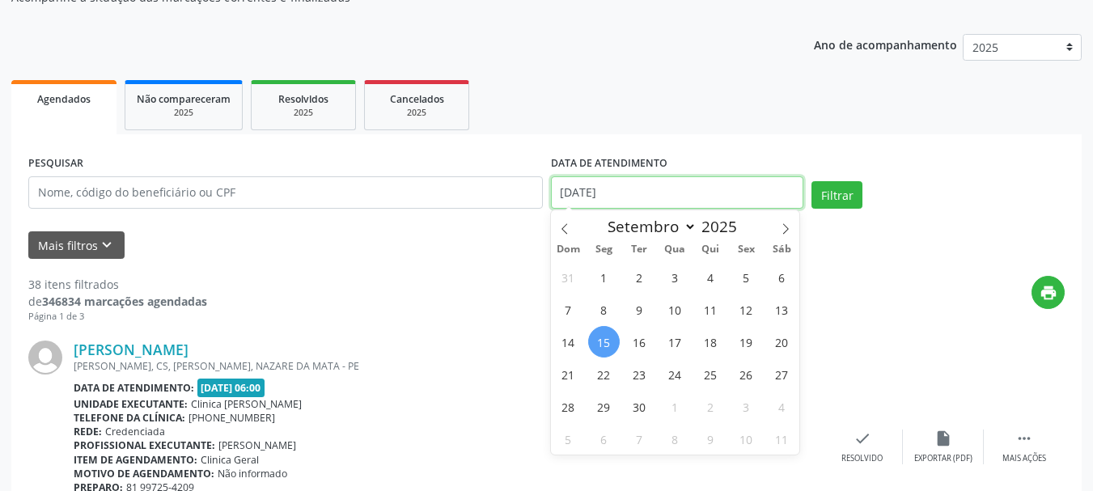
drag, startPoint x: 609, startPoint y: 194, endPoint x: 242, endPoint y: 193, distance: 367.4
click at [243, 193] on div "PESQUISAR DATA DE ATENDIMENTO [DATE] Filtrar" at bounding box center [546, 185] width 1045 height 69
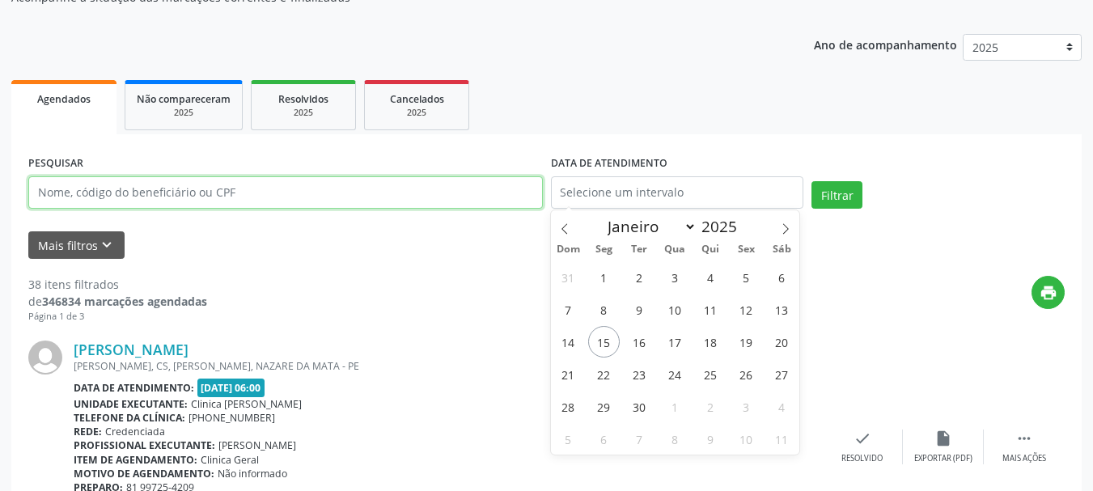
click at [299, 207] on input "text" at bounding box center [285, 192] width 515 height 32
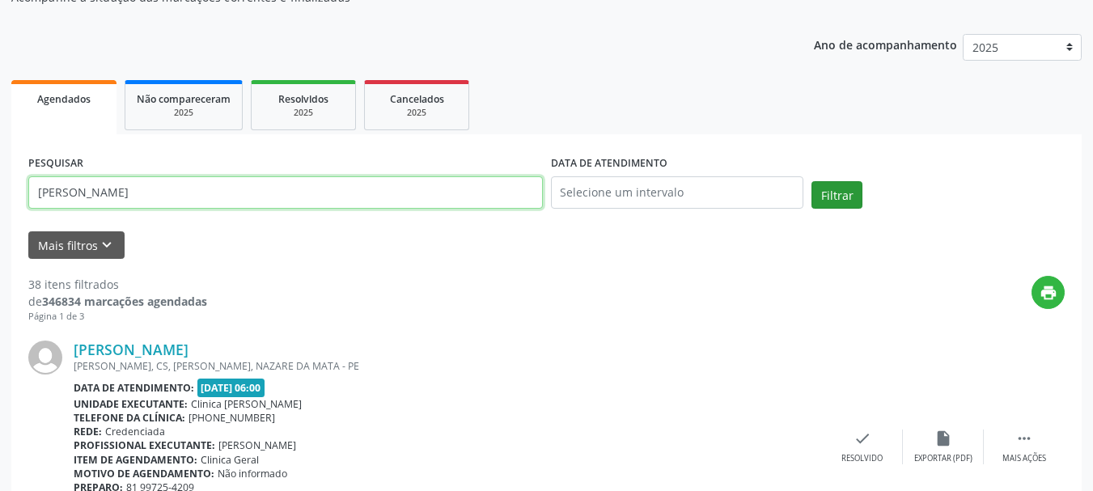
type input "[PERSON_NAME]"
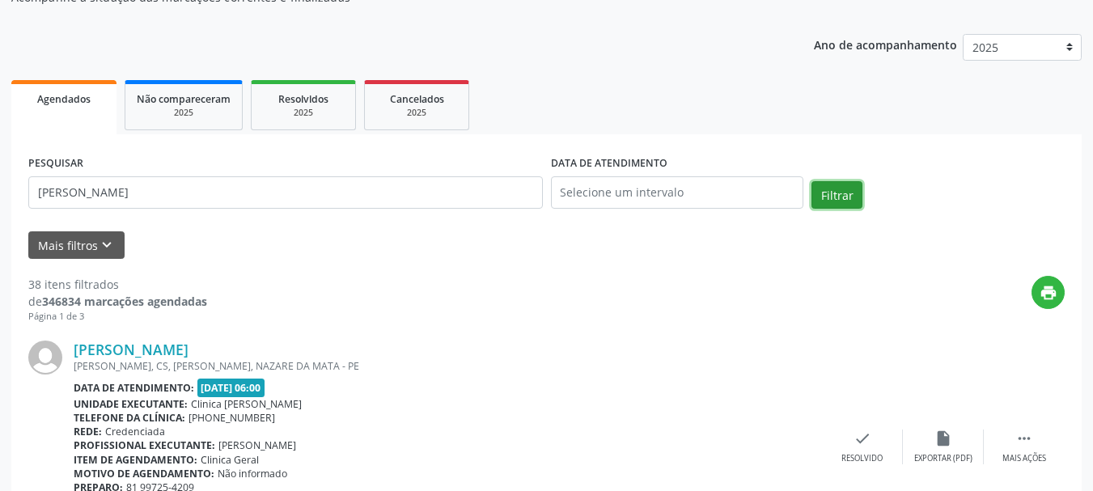
click at [841, 202] on button "Filtrar" at bounding box center [837, 195] width 51 height 28
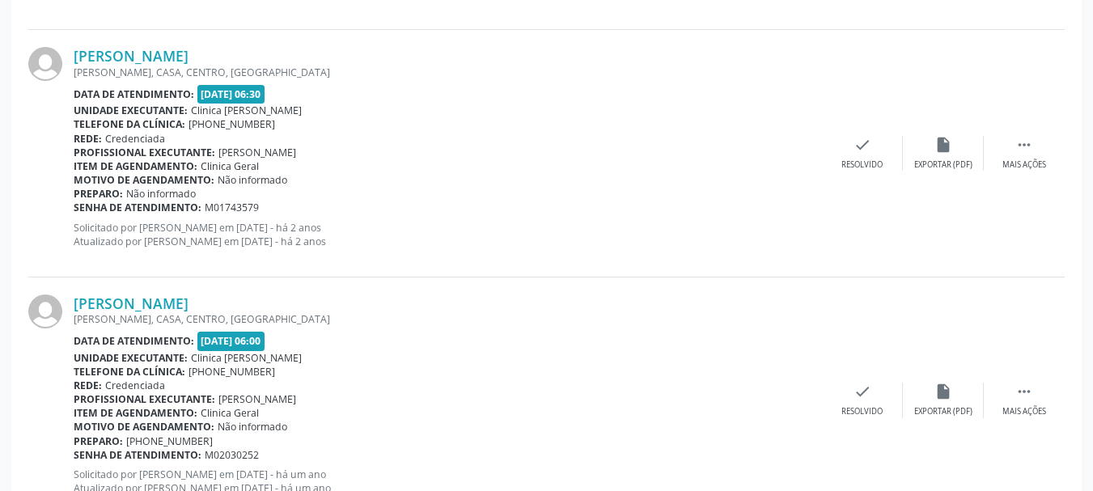
scroll to position [3776, 0]
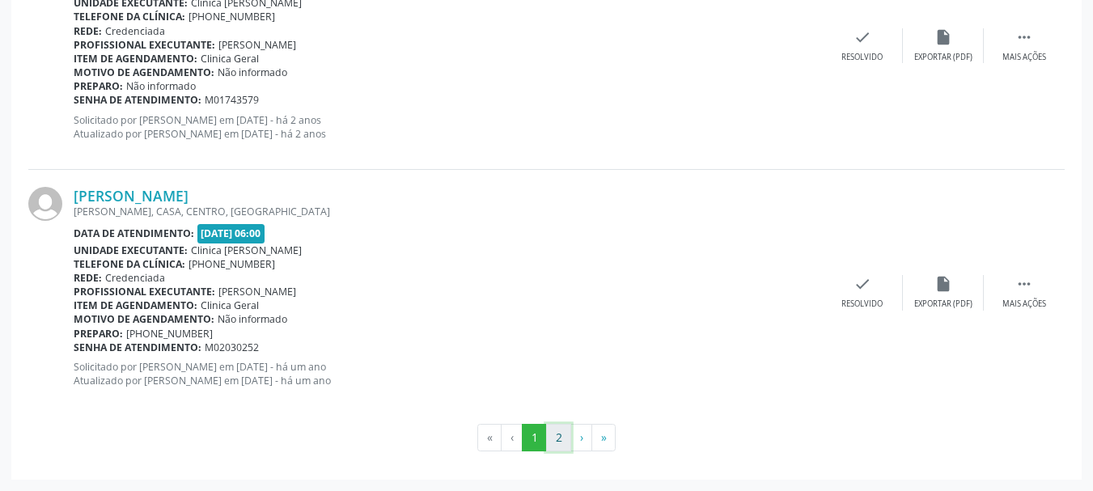
click at [558, 439] on button "2" at bounding box center [558, 438] width 25 height 28
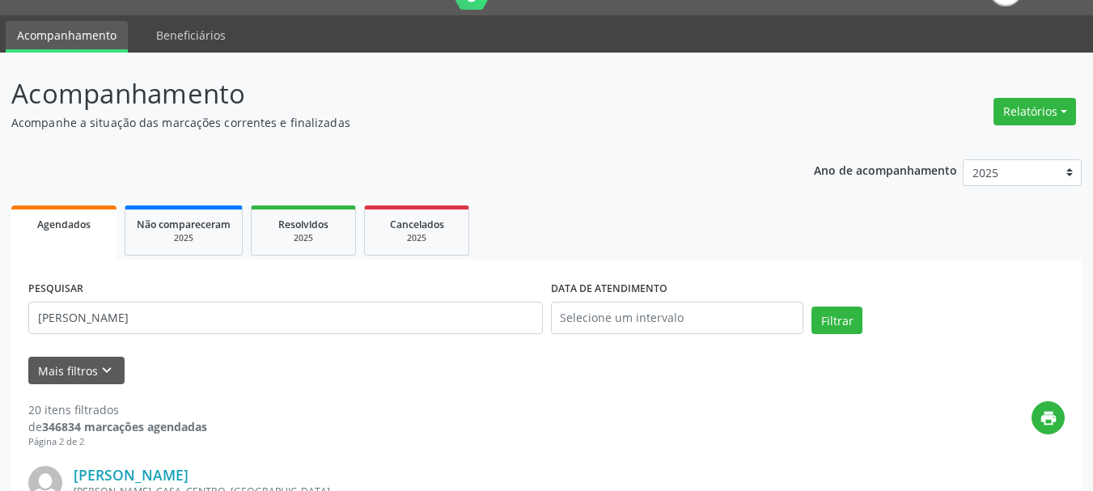
scroll to position [0, 0]
